Goal: Transaction & Acquisition: Subscribe to service/newsletter

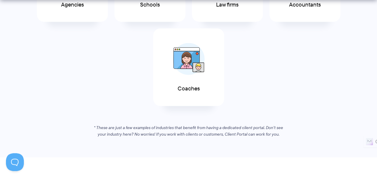
scroll to position [440, 0]
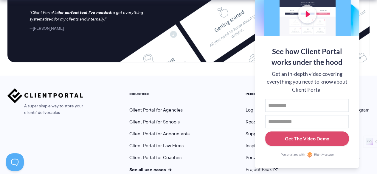
scroll to position [2626, 0]
